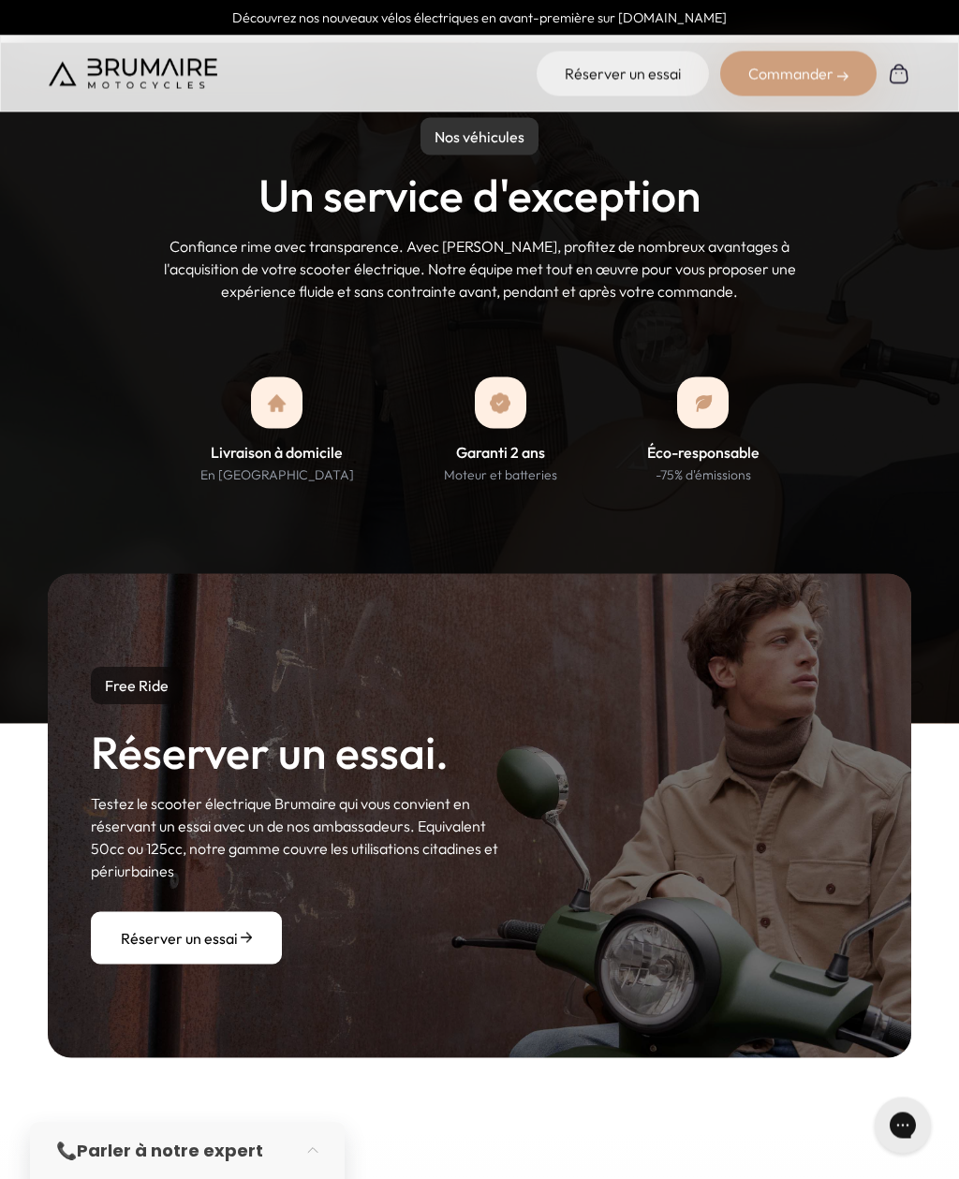
scroll to position [1634, 0]
click at [499, 392] on img at bounding box center [500, 402] width 21 height 21
click at [493, 443] on h3 "Garanti 2 ans" at bounding box center [500, 452] width 89 height 18
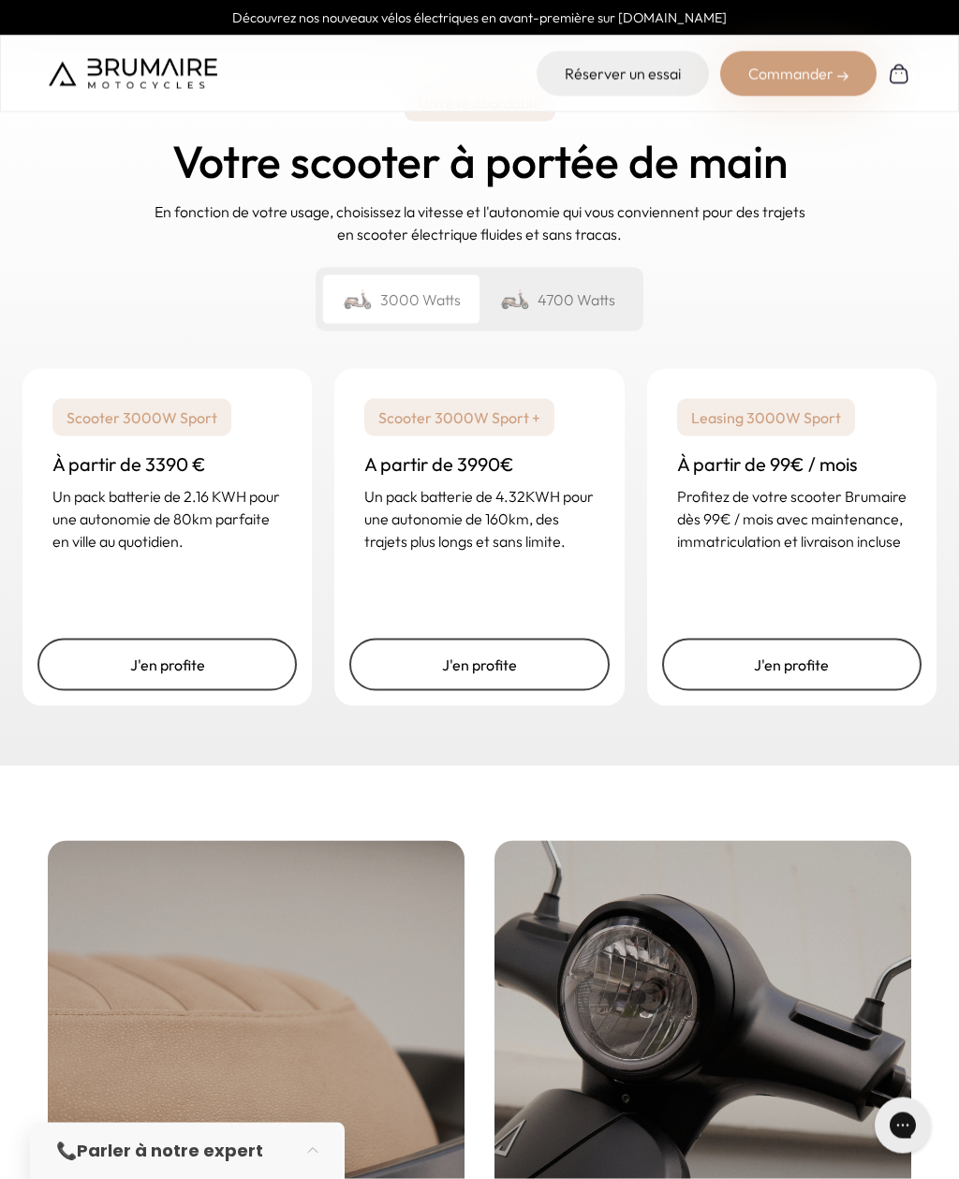
scroll to position [2698, 0]
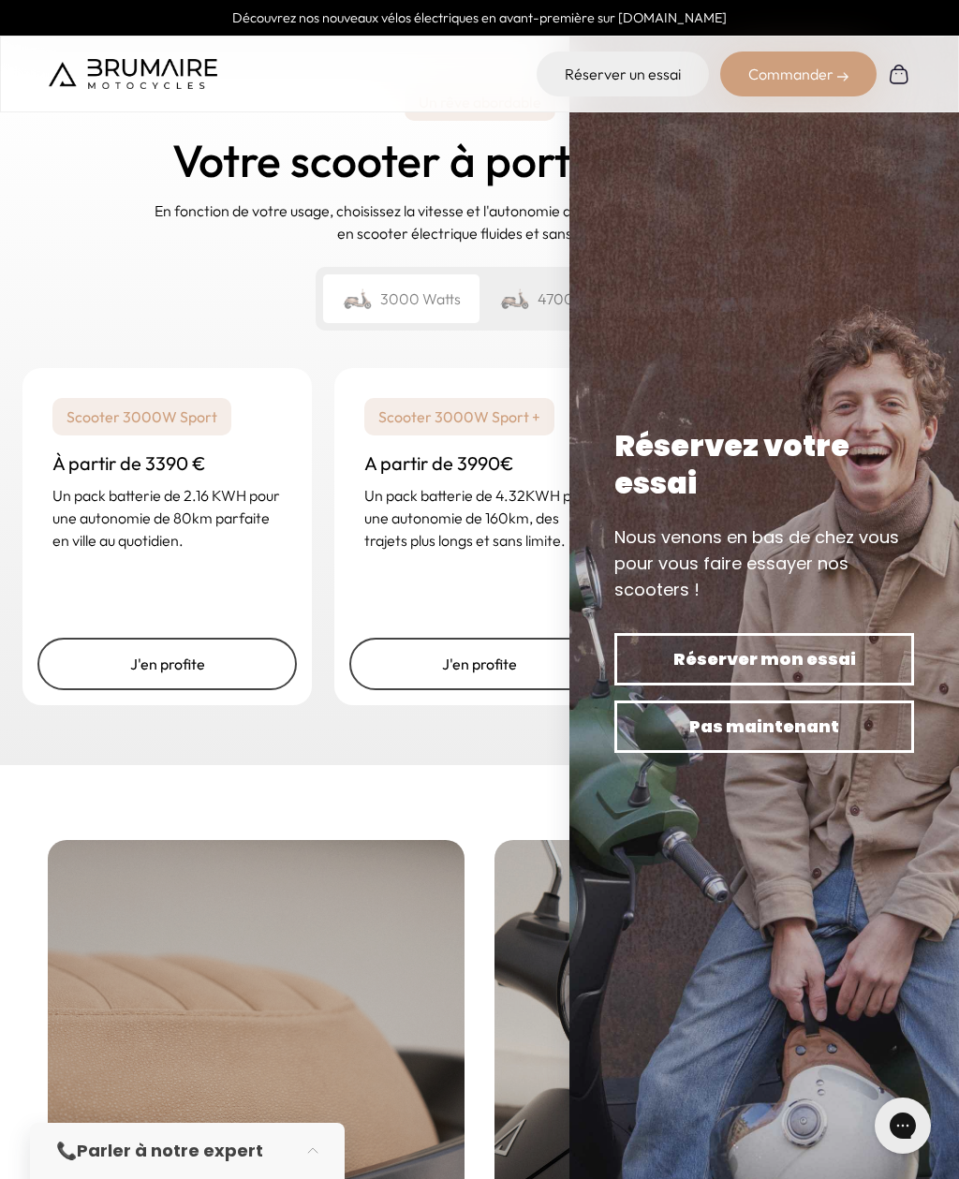
click at [832, 740] on span "Pas maintenant" at bounding box center [764, 726] width 234 height 26
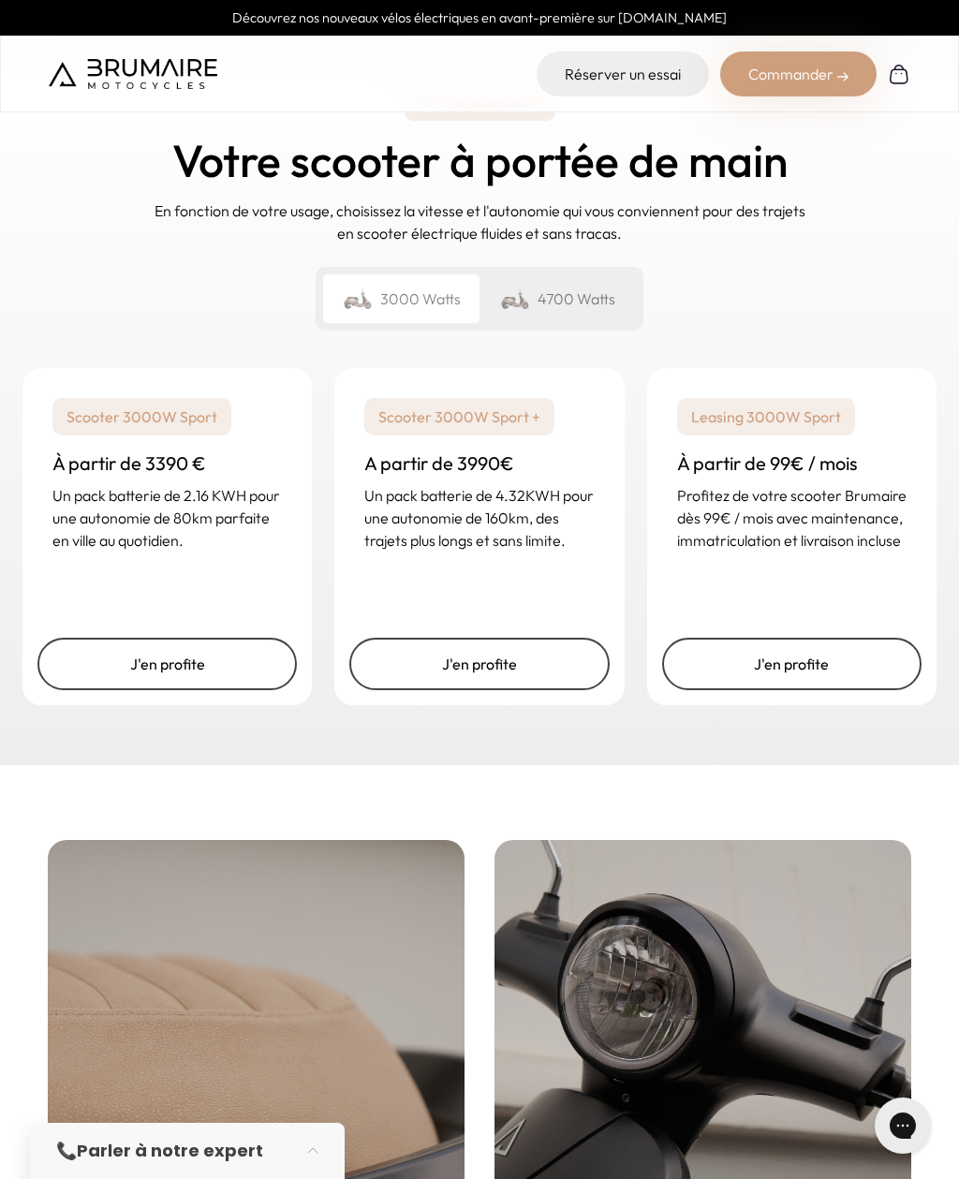
click at [407, 638] on link "J'en profite" at bounding box center [478, 664] width 259 height 52
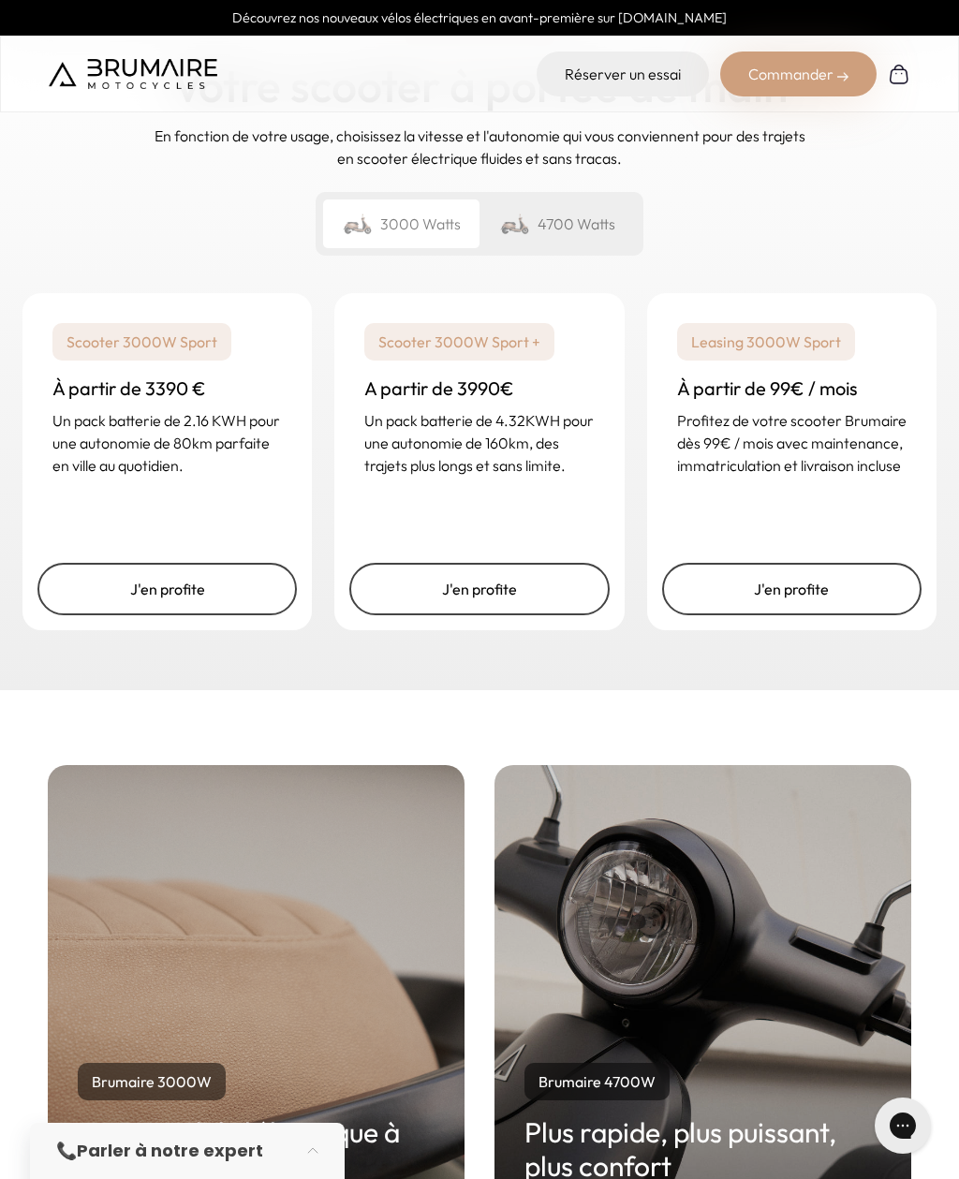
scroll to position [2771, 0]
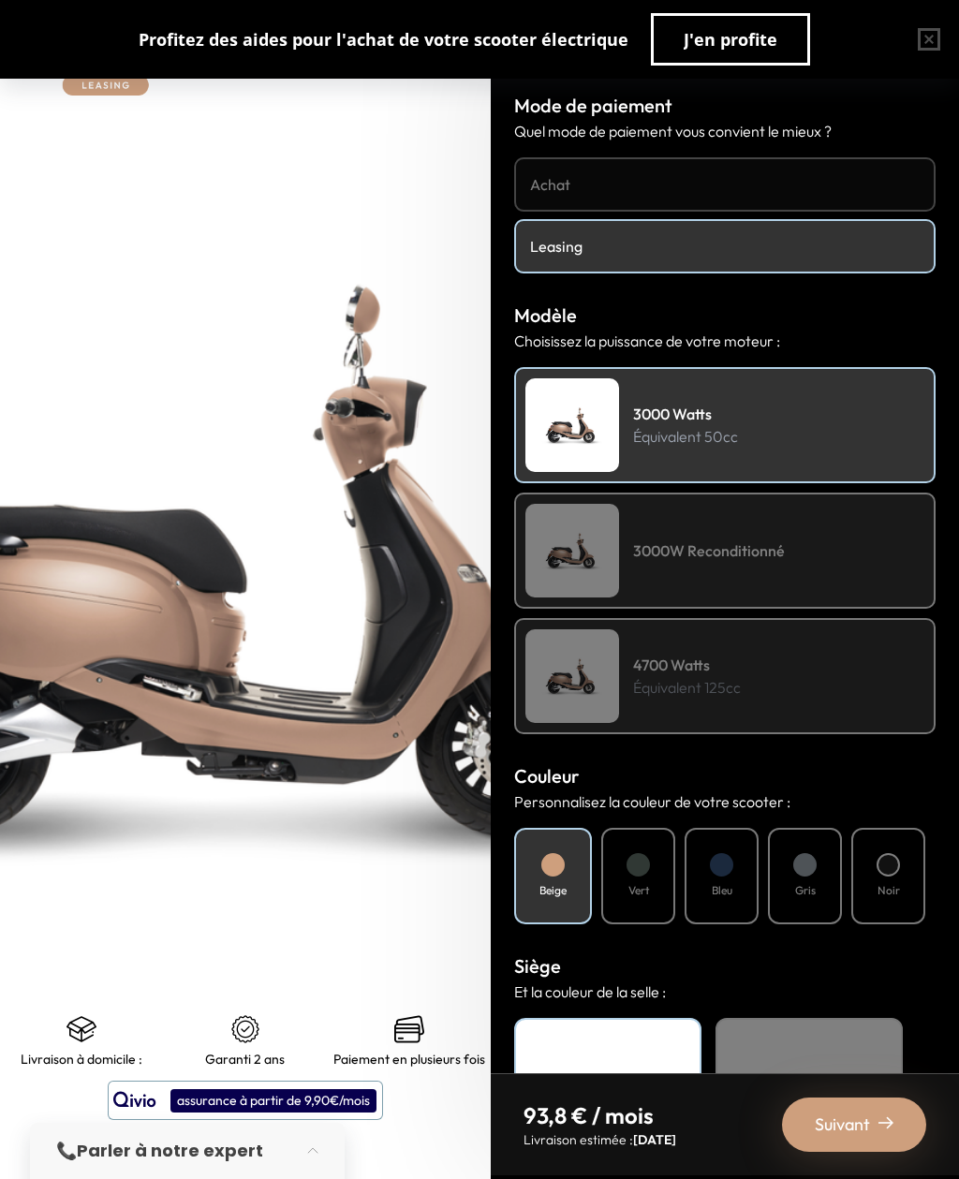
click at [642, 544] on h4 "3000W Reconditionné" at bounding box center [709, 550] width 152 height 22
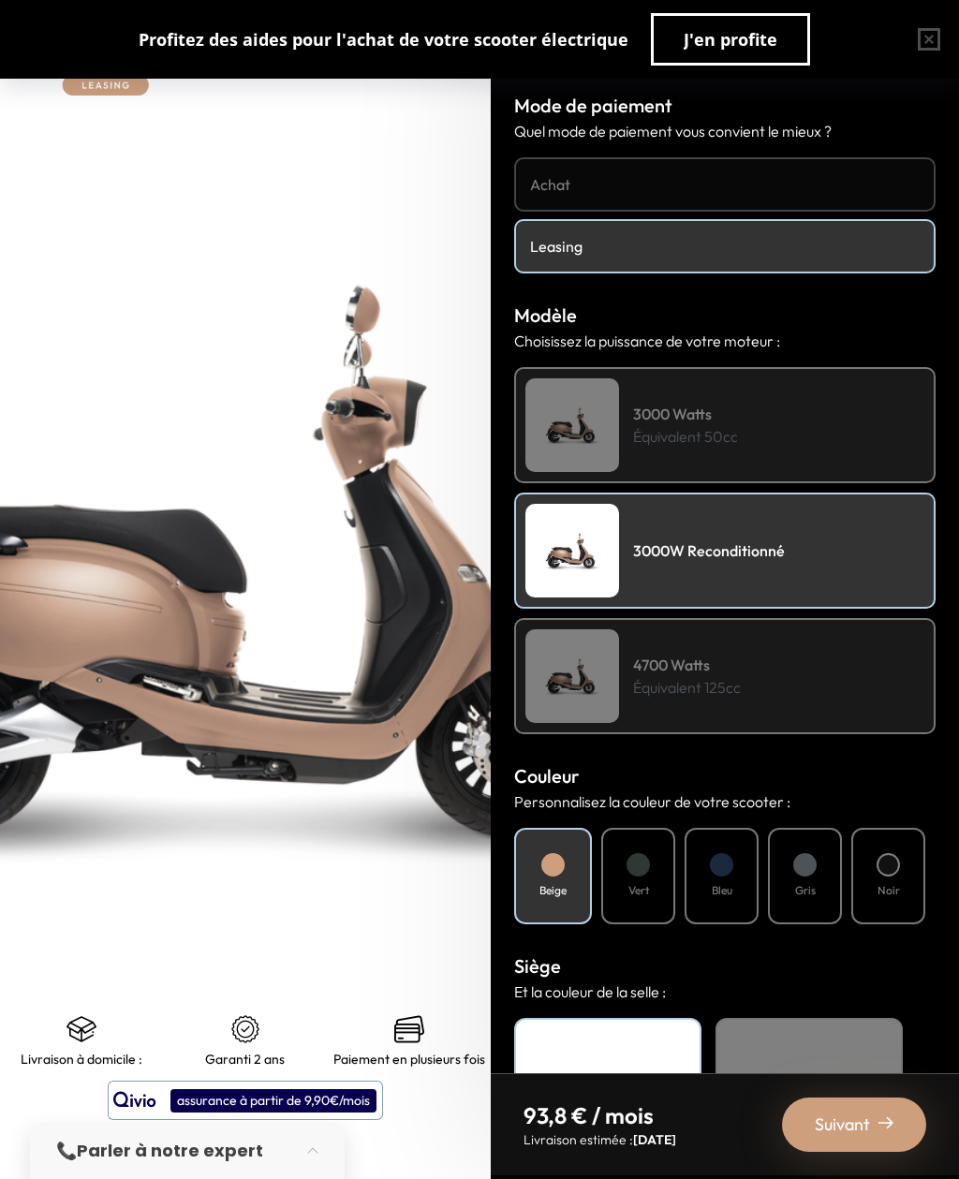
click at [640, 442] on p "Équivalent 50cc" at bounding box center [685, 436] width 105 height 22
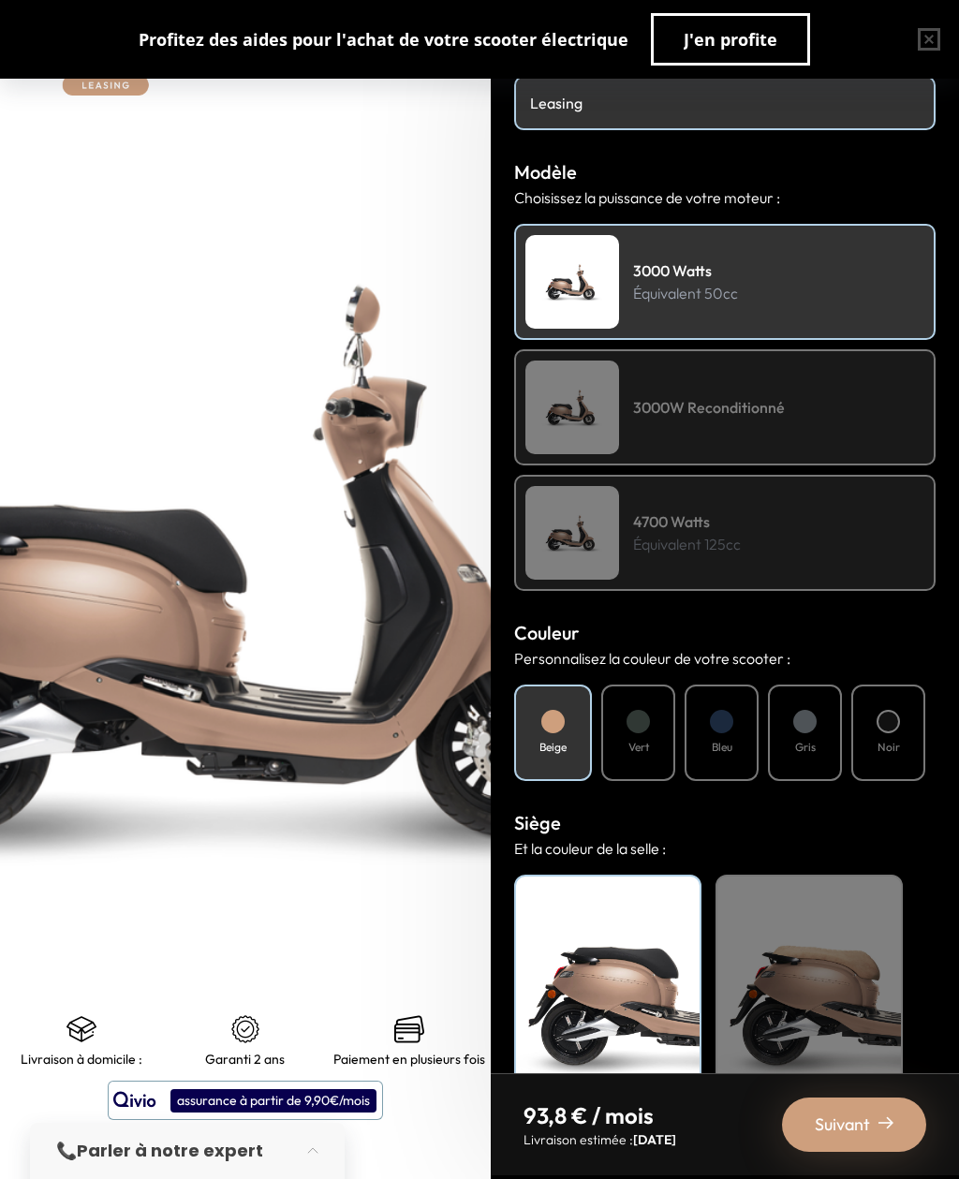
scroll to position [142, 0]
click at [628, 733] on div "Vert" at bounding box center [638, 733] width 74 height 96
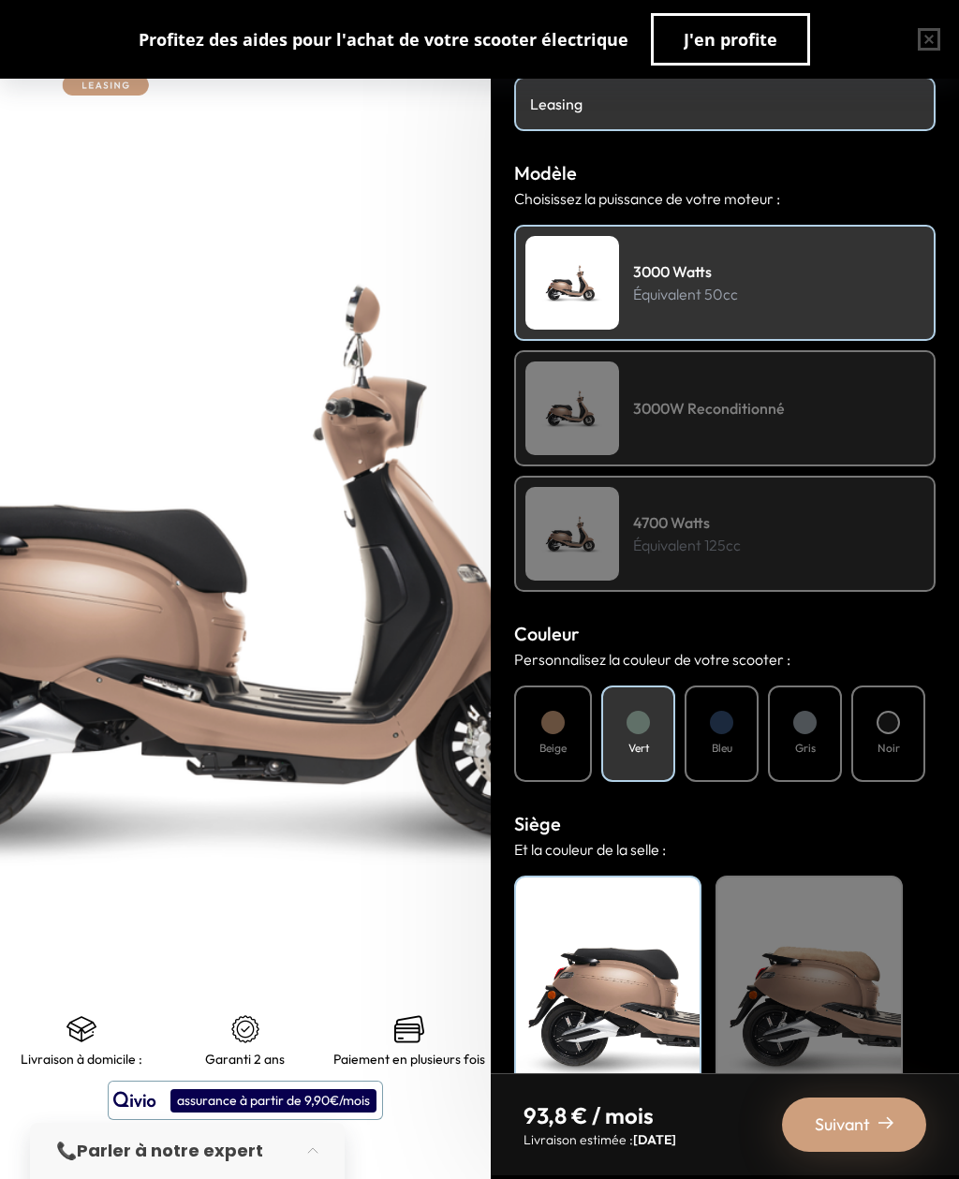
click at [634, 736] on div "Vert" at bounding box center [638, 733] width 74 height 96
click at [625, 738] on div "Vert" at bounding box center [638, 733] width 74 height 96
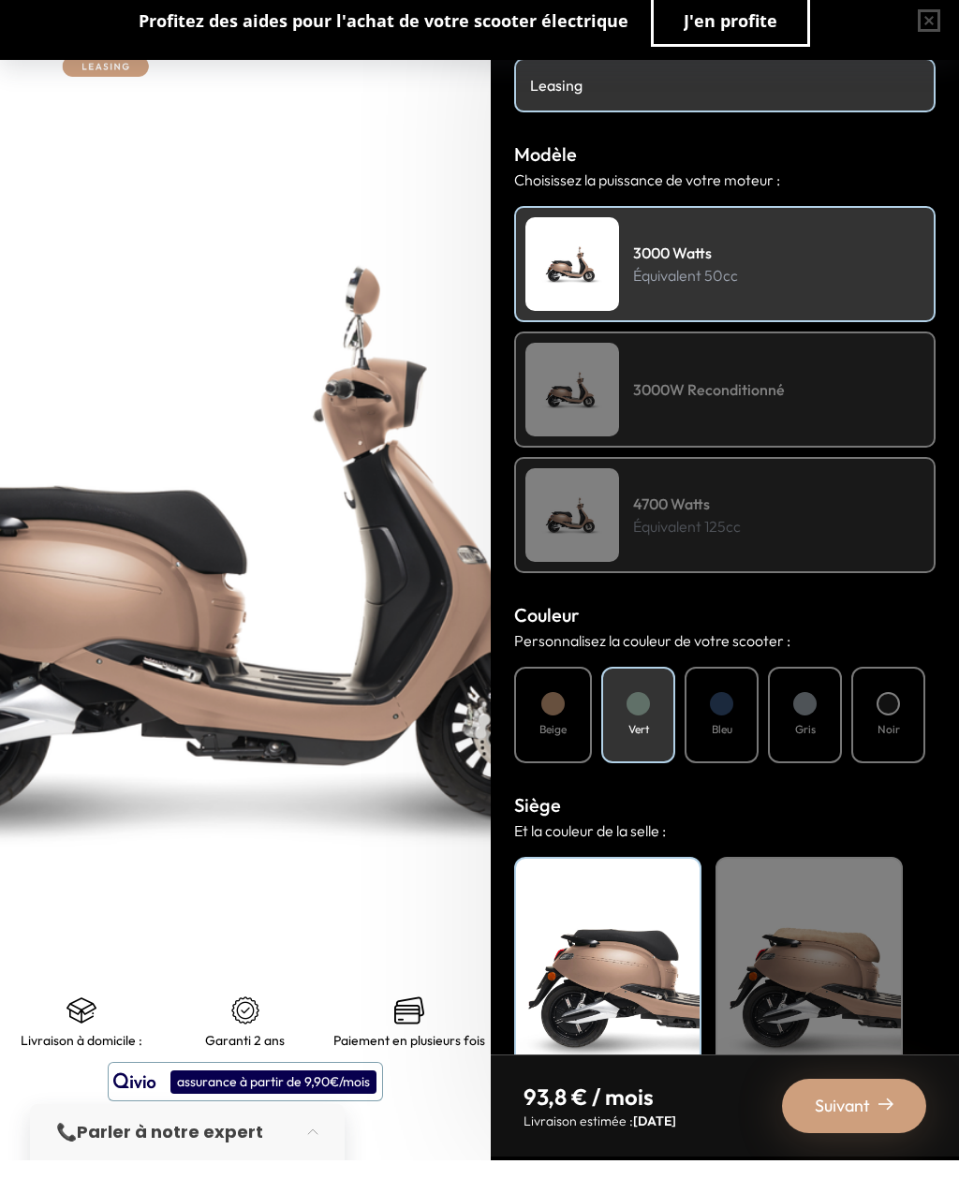
scroll to position [60, 0]
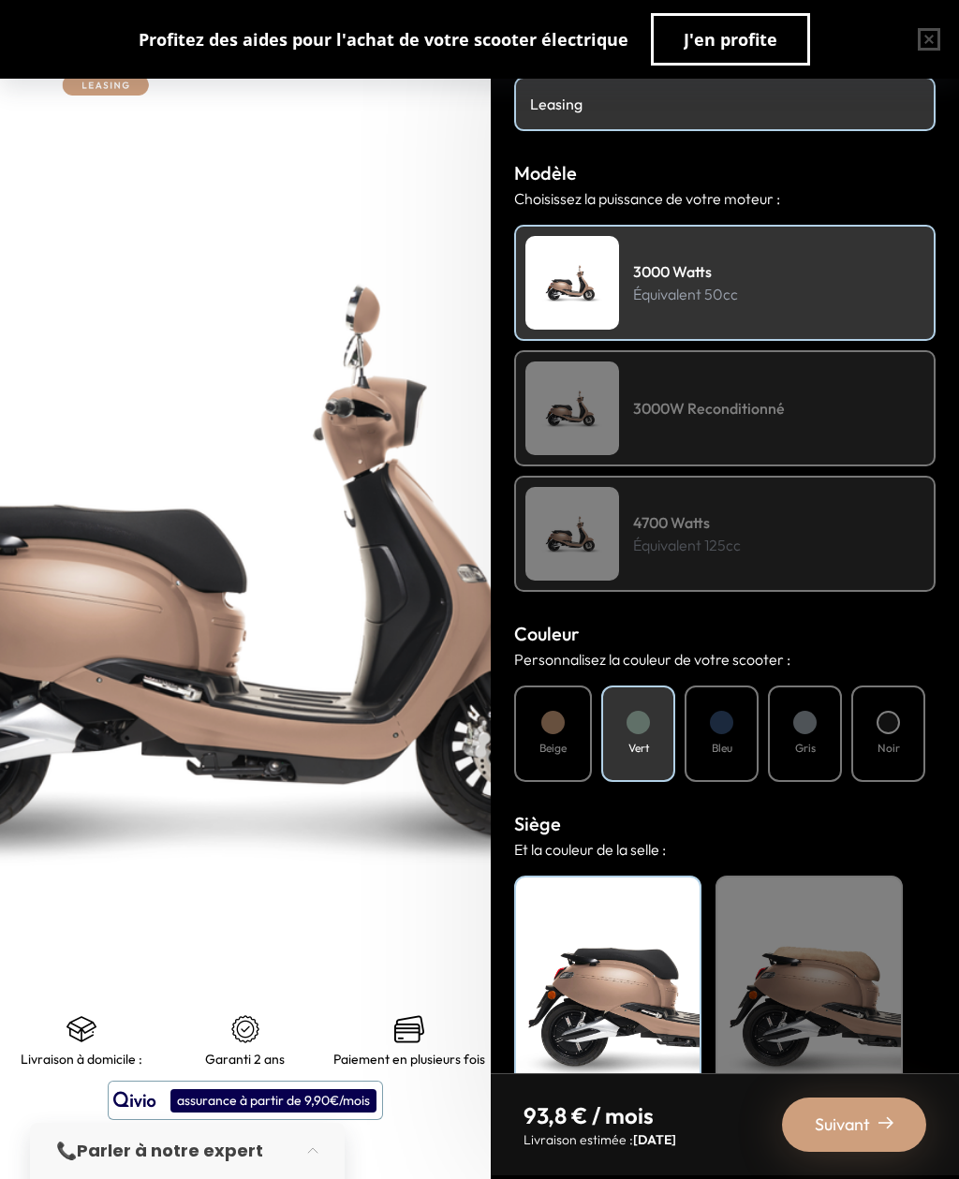
click at [936, 30] on button "button" at bounding box center [929, 39] width 60 height 60
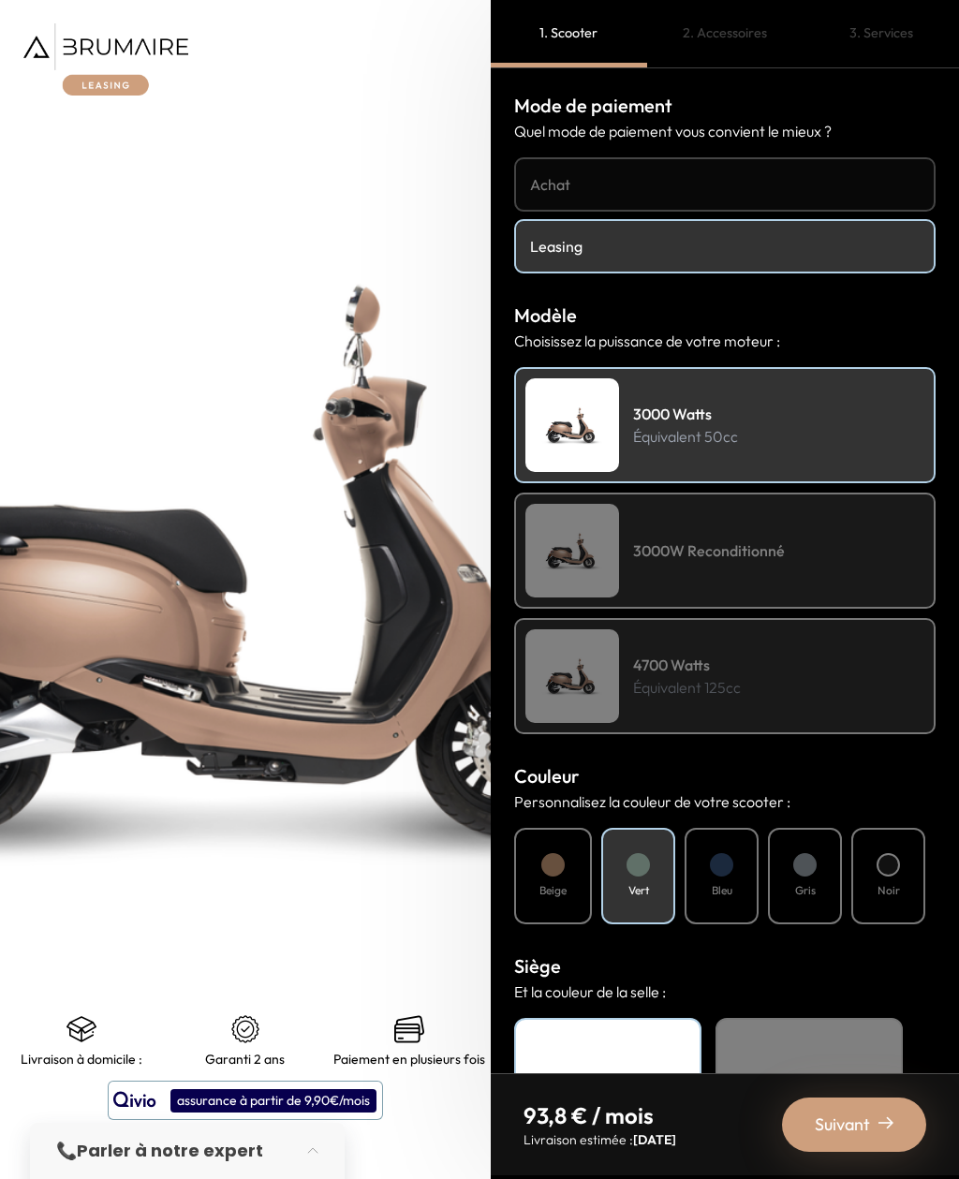
scroll to position [0, 0]
click at [844, 173] on h4 "Achat" at bounding box center [725, 184] width 390 height 22
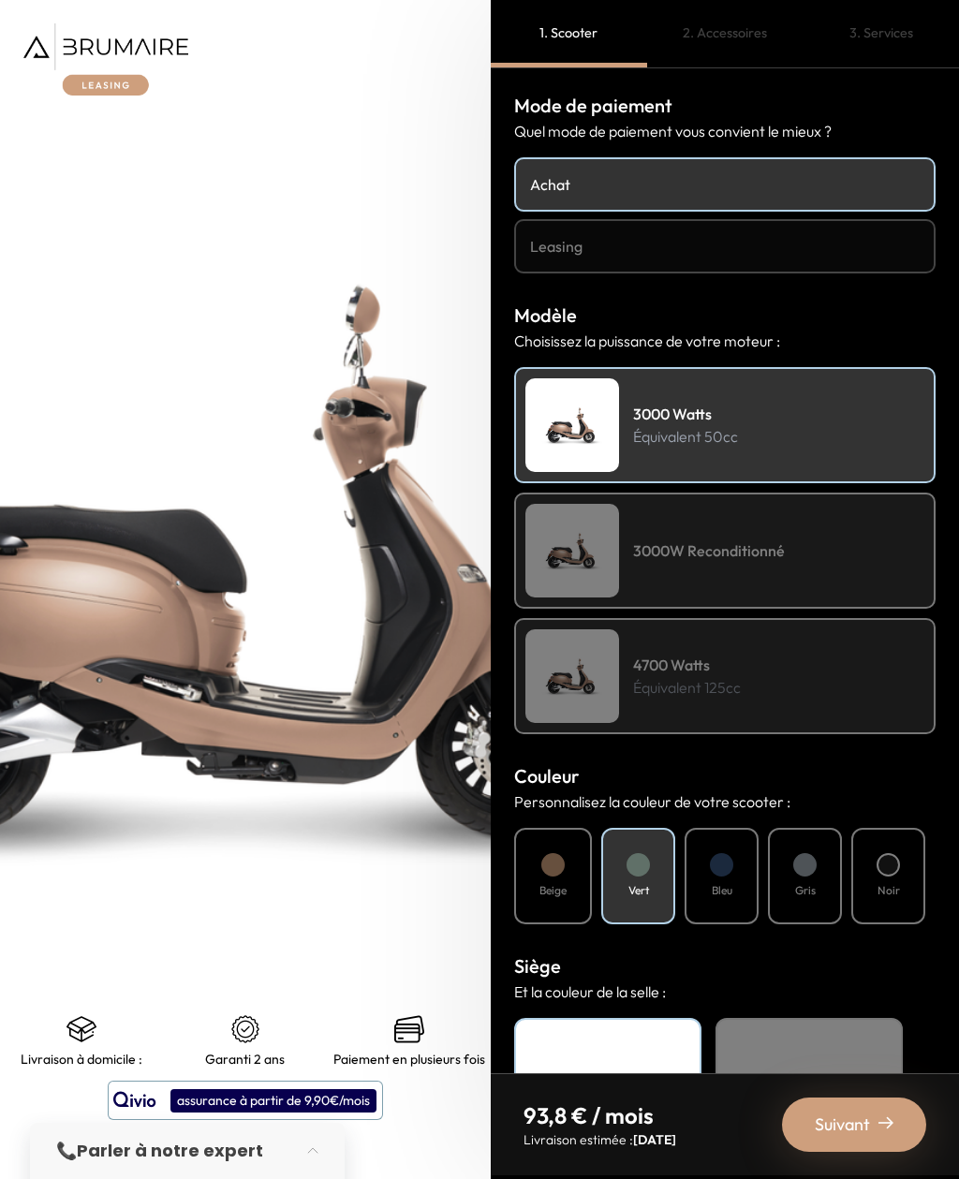
click at [860, 157] on link "Achat" at bounding box center [724, 184] width 421 height 54
